Goal: Transaction & Acquisition: Purchase product/service

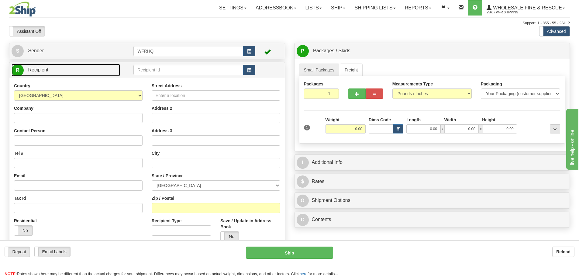
click at [86, 70] on link "R Recipient" at bounding box center [66, 70] width 109 height 12
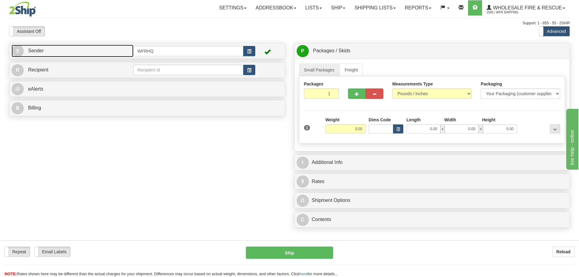
click at [94, 47] on link "S Sender" at bounding box center [73, 51] width 122 height 12
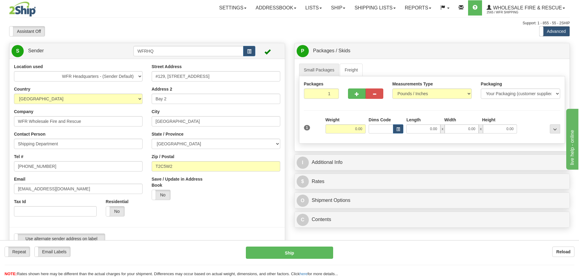
click at [69, 232] on div at bounding box center [147, 227] width 285 height 12
click at [69, 237] on label "Use alternate sender address on label" at bounding box center [59, 239] width 91 height 10
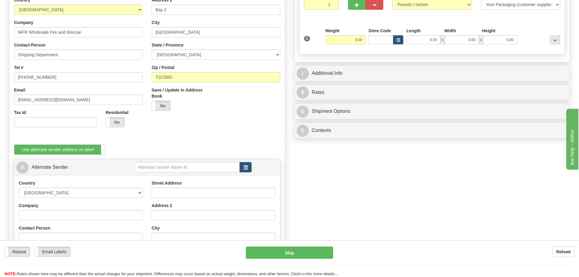
scroll to position [152, 0]
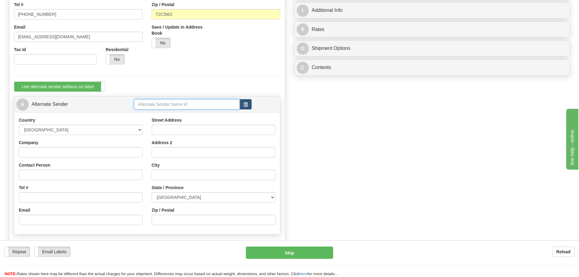
click at [157, 104] on input "text" at bounding box center [187, 104] width 106 height 10
click at [174, 105] on input "Vanc" at bounding box center [187, 104] width 106 height 10
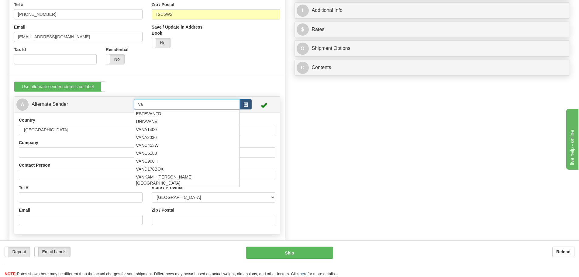
type input "V"
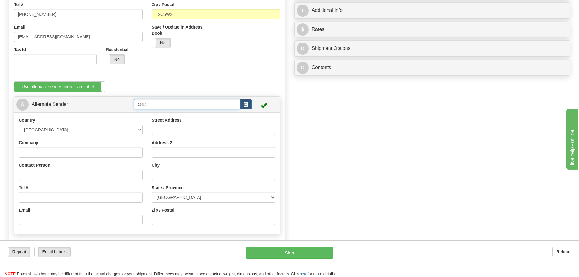
click at [138, 104] on input "5811" at bounding box center [187, 104] width 106 height 10
type input "Vanc5811"
click at [68, 155] on input "Company" at bounding box center [81, 152] width 124 height 10
paste input "Vancouver Airport Authority"
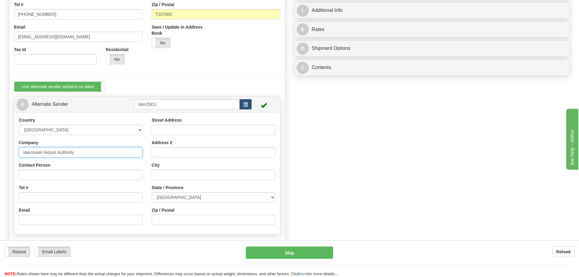
type input "Vancouver Airport Authority"
click at [51, 177] on input "Contact Person" at bounding box center [81, 175] width 124 height 10
type input "[PERSON_NAME]"
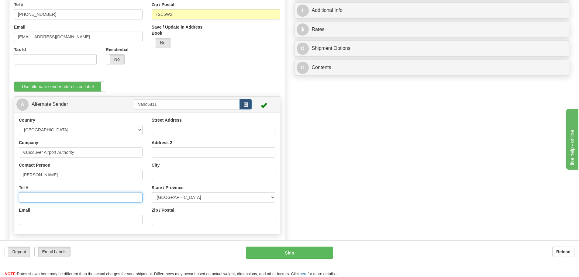
click at [28, 197] on input "Tel #" at bounding box center [81, 197] width 124 height 10
type input "[PHONE_NUMBER]"
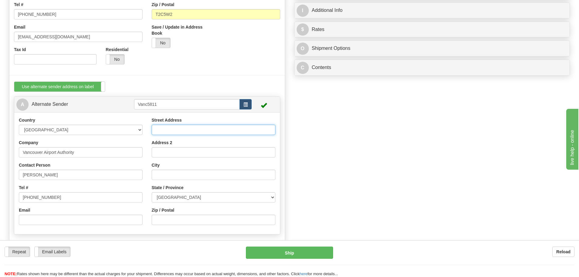
click at [165, 127] on input "Street Address" at bounding box center [214, 130] width 124 height 10
type input "[STREET_ADDRESS]"
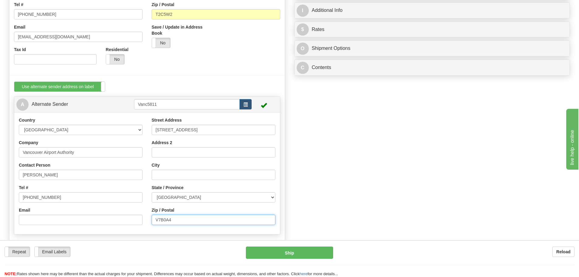
type input "V7B0A4"
click at [168, 173] on input "City" at bounding box center [214, 175] width 124 height 10
type input "[GEOGRAPHIC_DATA]"
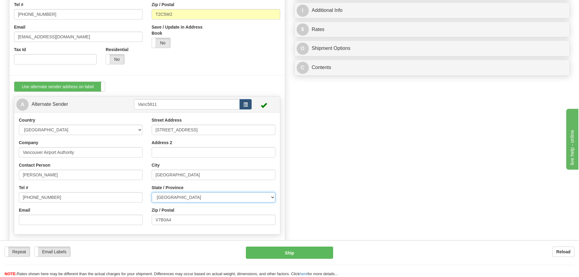
select select "BC"
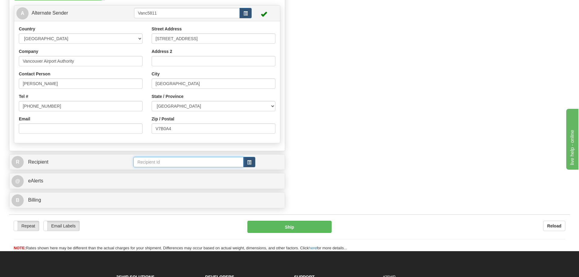
click at [153, 161] on input "text" at bounding box center [188, 162] width 110 height 10
click at [152, 181] on div "WFRHQ" at bounding box center [187, 179] width 104 height 7
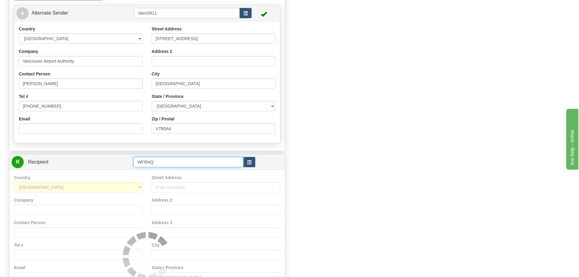
type input "WFRHQ"
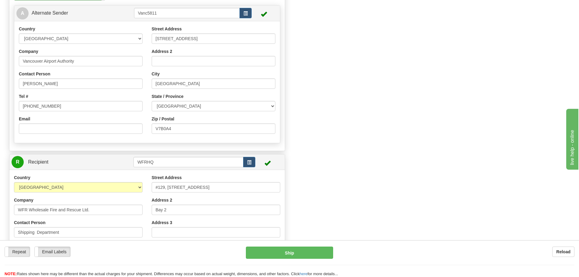
scroll to position [0, 0]
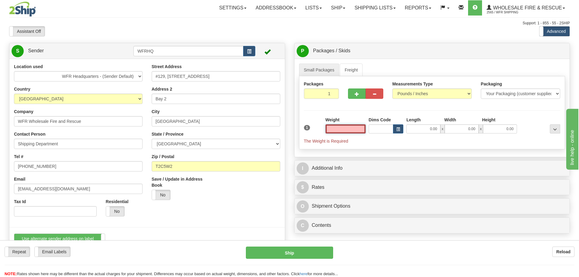
type input "[GEOGRAPHIC_DATA]"
drag, startPoint x: 344, startPoint y: 129, endPoint x: 373, endPoint y: 122, distance: 29.9
click at [383, 122] on div "1 Weight 0.00 Dims Code 0.00" at bounding box center [432, 130] width 260 height 27
type input "7.00"
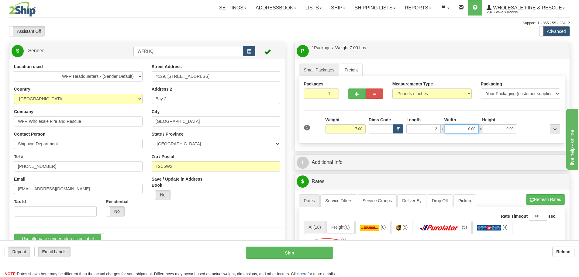
type input "12.00"
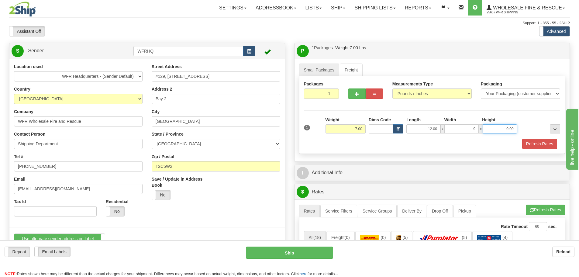
type input "9.00"
type input "1"
type input "6.00"
click at [549, 143] on button "Refresh Rates" at bounding box center [539, 144] width 35 height 10
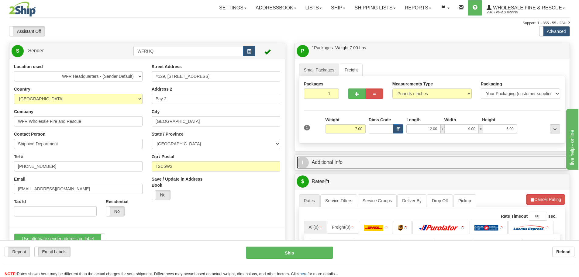
click at [361, 161] on link "I Additional Info" at bounding box center [432, 162] width 271 height 12
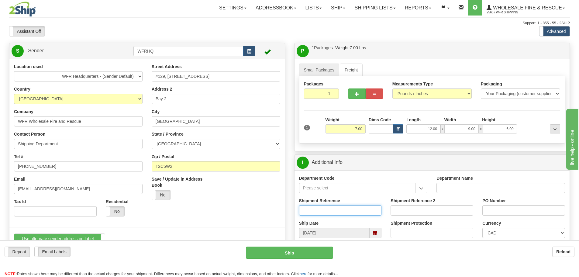
click at [335, 207] on input "Shipment Reference" at bounding box center [340, 210] width 83 height 10
type input "R"
type input "LOA/00033"
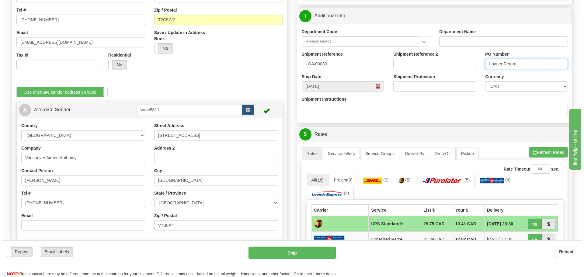
scroll to position [182, 0]
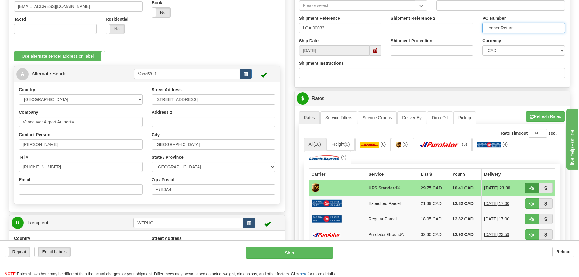
type input "Loaner Return"
click at [532, 188] on span "button" at bounding box center [532, 188] width 4 height 4
type input "11"
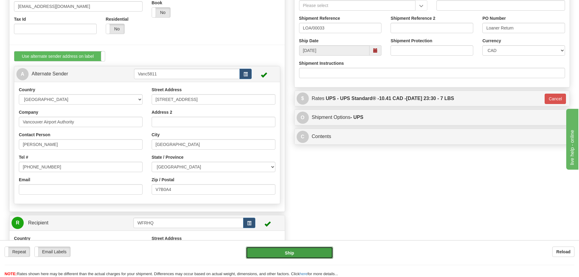
click at [282, 254] on button "Ship" at bounding box center [289, 253] width 87 height 12
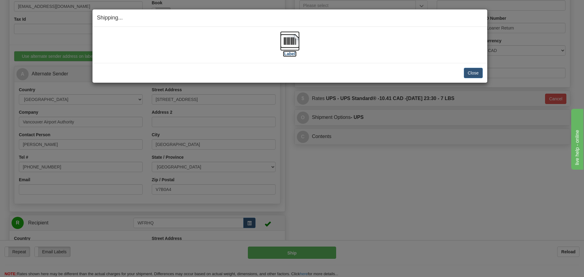
click at [289, 43] on img at bounding box center [289, 40] width 19 height 19
click at [419, 176] on div "Shipping... Your SHIPMENT will EXPIRE in [Label] IMPORTANT NOTICE Embassy / Con…" at bounding box center [292, 138] width 584 height 277
click at [471, 73] on button "Close" at bounding box center [473, 73] width 19 height 10
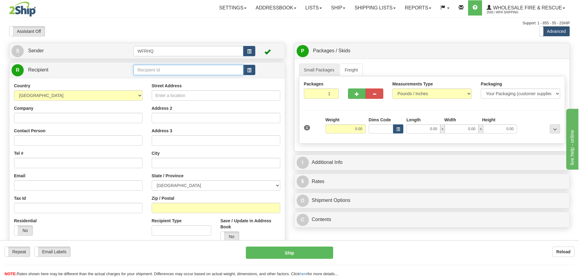
click at [144, 70] on input "text" at bounding box center [188, 70] width 110 height 10
click at [159, 79] on div "BLEW4389" at bounding box center [187, 79] width 104 height 7
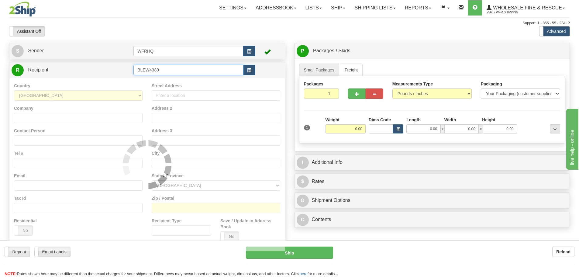
type input "BLEW4389"
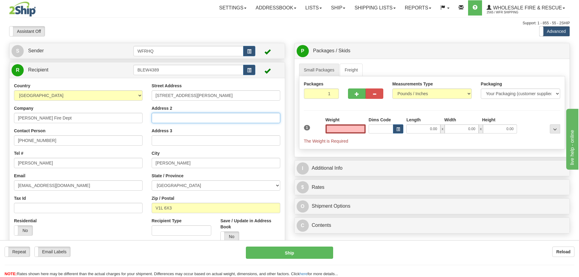
type input "0.00"
click at [180, 116] on input "Address 2" at bounding box center [216, 118] width 129 height 10
click at [180, 116] on input "Box590" at bounding box center [216, 118] width 129 height 10
type input "Box 590"
click at [341, 128] on input "0.00" at bounding box center [346, 128] width 40 height 9
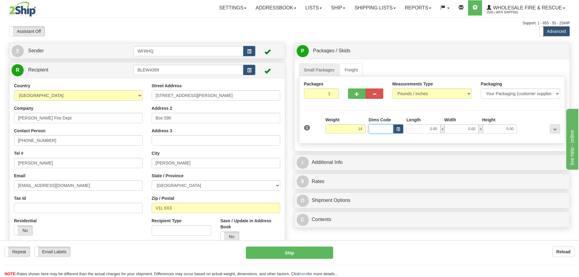
type input "14.00"
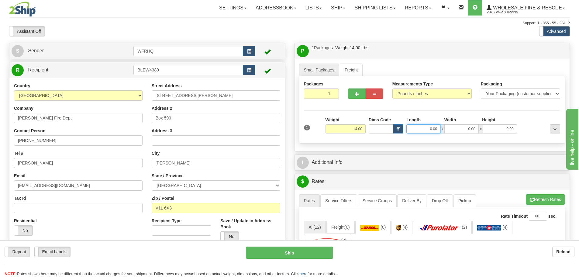
click at [437, 131] on input "0.00" at bounding box center [423, 128] width 34 height 9
type input "19.00"
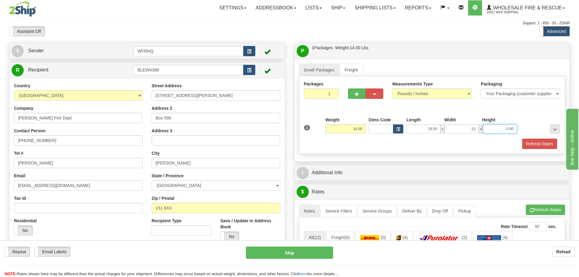
type input "13.00"
type input "11.00"
click at [533, 144] on button "Refresh Rates" at bounding box center [539, 144] width 35 height 10
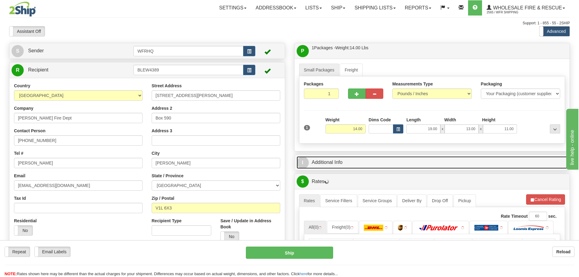
click at [357, 165] on link "I Additional Info" at bounding box center [432, 162] width 271 height 12
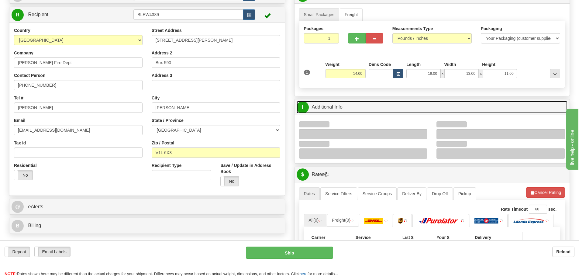
scroll to position [61, 0]
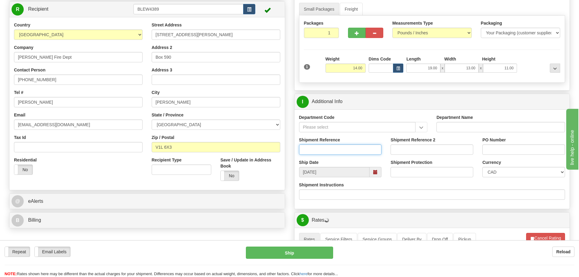
click at [329, 152] on input "Shipment Reference" at bounding box center [340, 149] width 83 height 10
type input "S41585-30063"
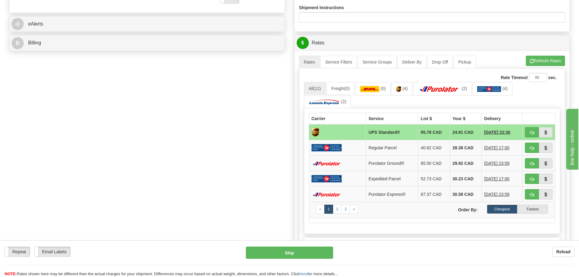
scroll to position [243, 0]
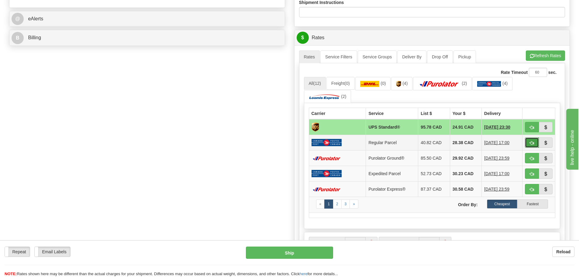
click at [531, 142] on button "button" at bounding box center [532, 142] width 14 height 10
type input "DOM.RP"
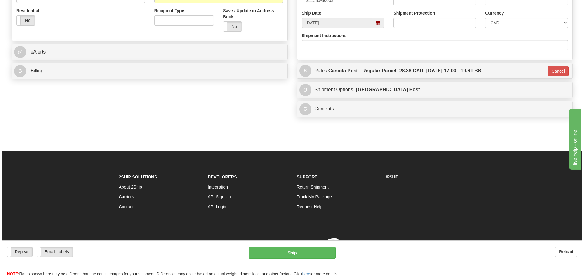
scroll to position [219, 0]
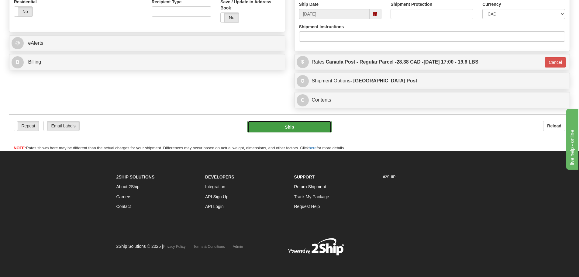
click at [303, 125] on button "Ship" at bounding box center [289, 127] width 84 height 12
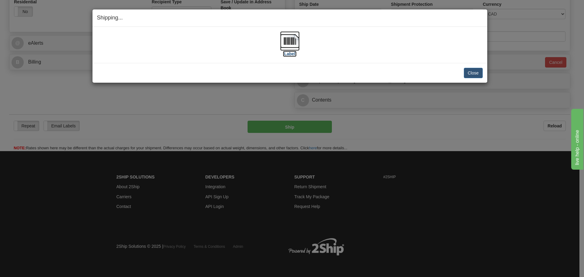
click at [290, 45] on img at bounding box center [289, 40] width 19 height 19
click at [469, 72] on button "Close" at bounding box center [473, 73] width 19 height 10
